Goal: Task Accomplishment & Management: Manage account settings

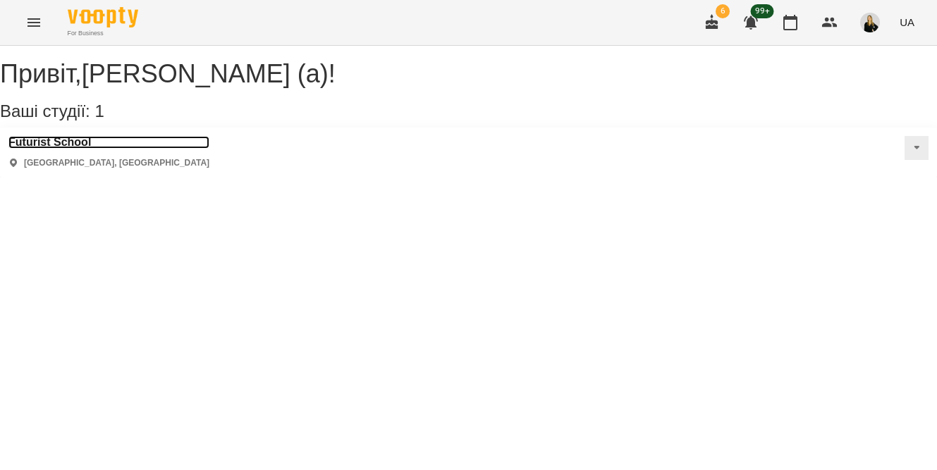
click at [76, 149] on h3 "Futurist School" at bounding box center [108, 142] width 201 height 13
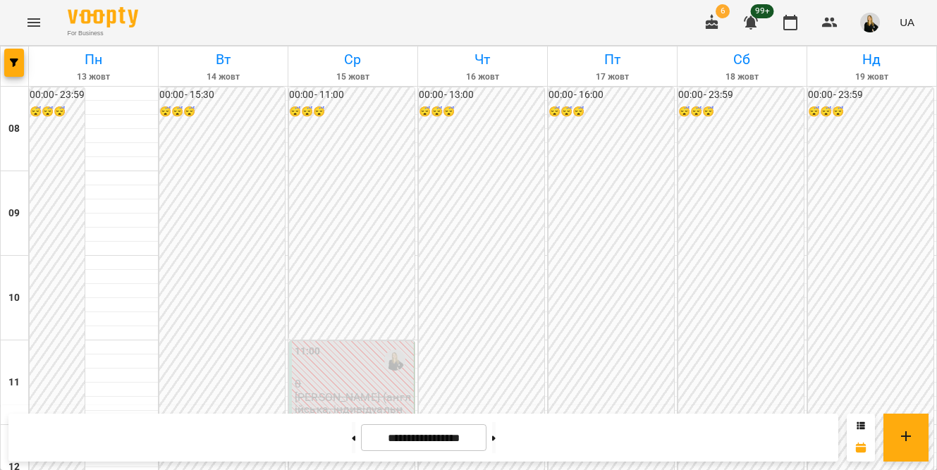
scroll to position [386, 0]
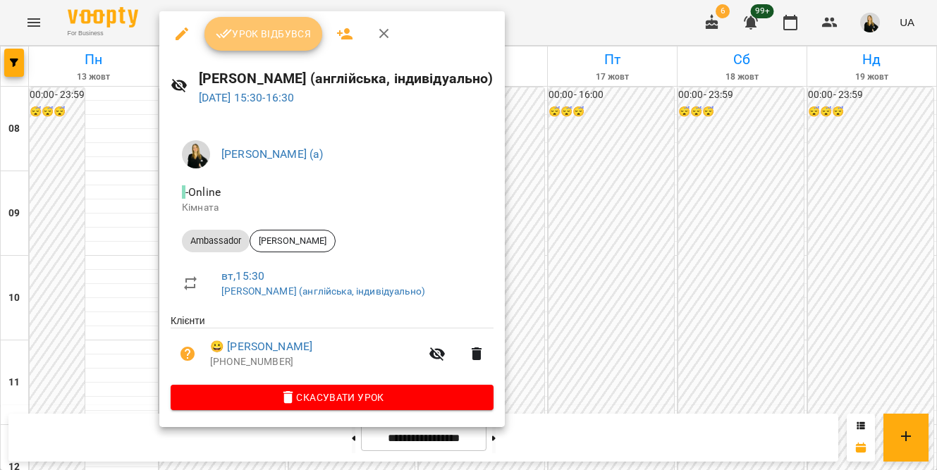
click at [308, 33] on span "Урок відбувся" at bounding box center [264, 33] width 96 height 17
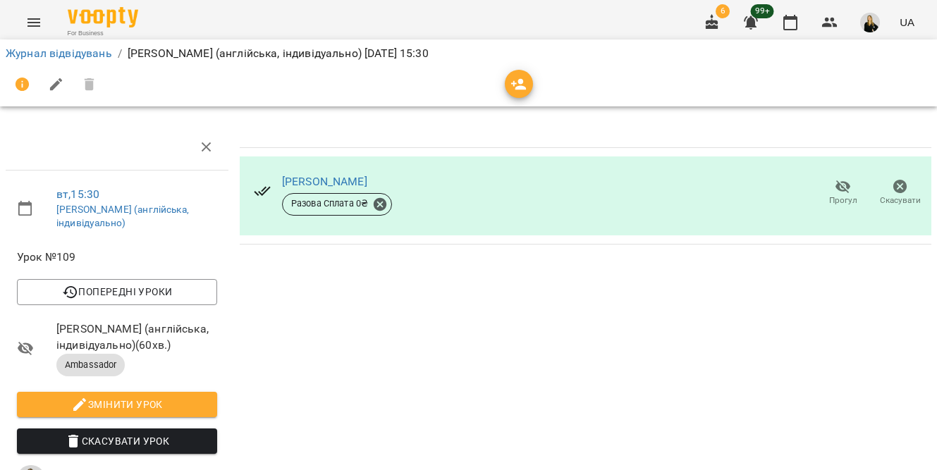
click at [860, 27] on button "button" at bounding box center [870, 22] width 37 height 37
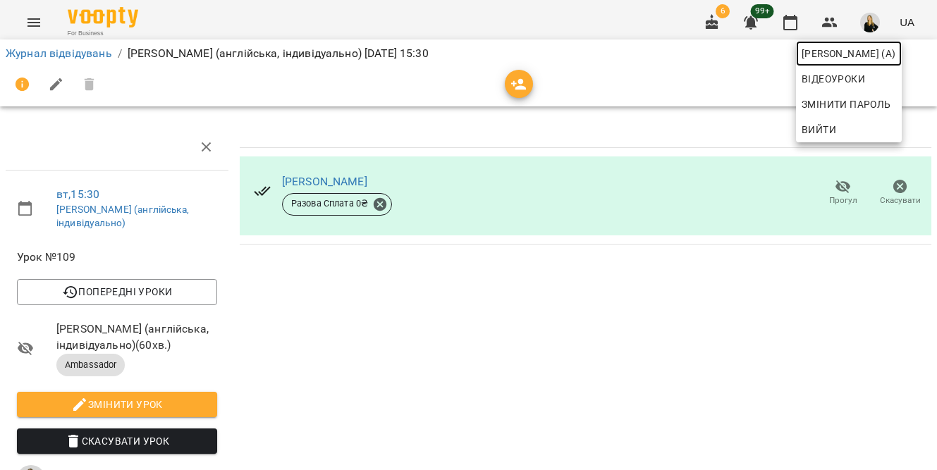
click at [821, 56] on span "[PERSON_NAME] (а)" at bounding box center [848, 53] width 94 height 17
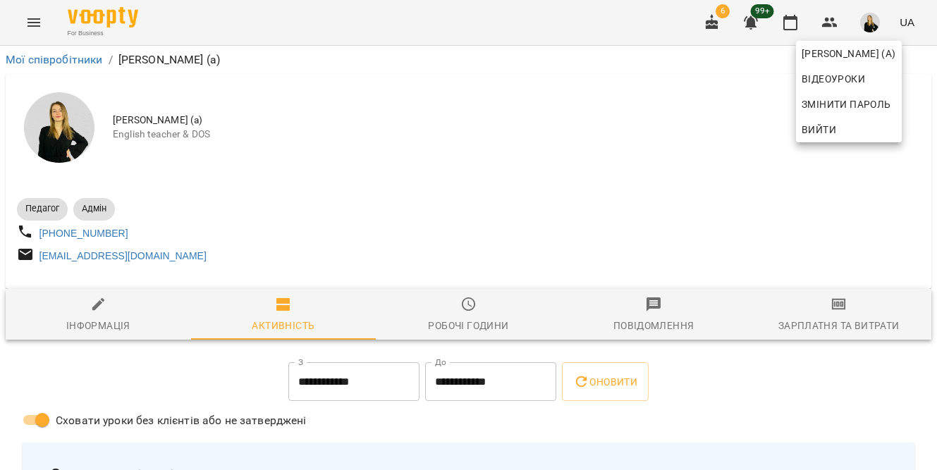
click at [598, 253] on div at bounding box center [468, 235] width 937 height 470
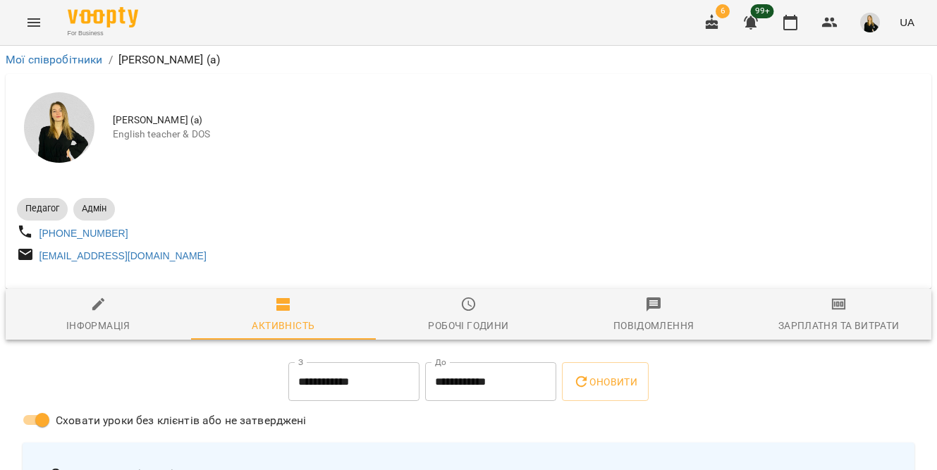
scroll to position [169, 0]
